Goal: Find specific page/section: Find specific page/section

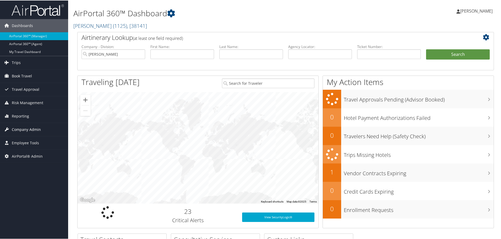
click at [30, 126] on span "Company Admin" at bounding box center [26, 128] width 29 height 13
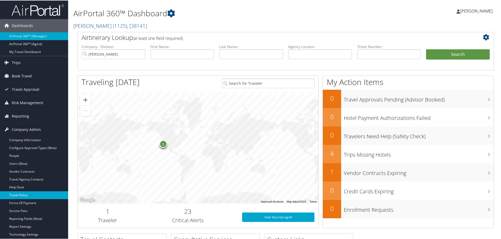
click at [35, 191] on link "Travel Policy" at bounding box center [34, 195] width 68 height 8
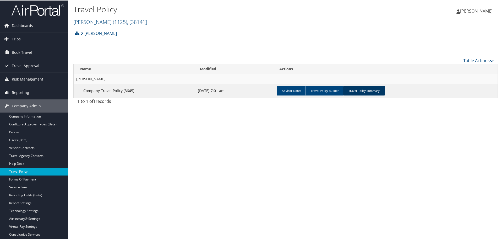
click at [359, 86] on link "Travel Policy Summary" at bounding box center [364, 89] width 42 height 9
